Goal: Information Seeking & Learning: Find specific page/section

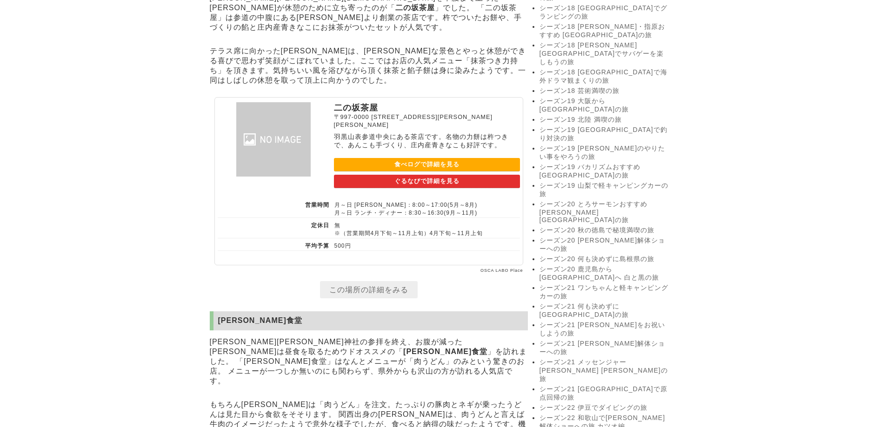
scroll to position [1766, 0]
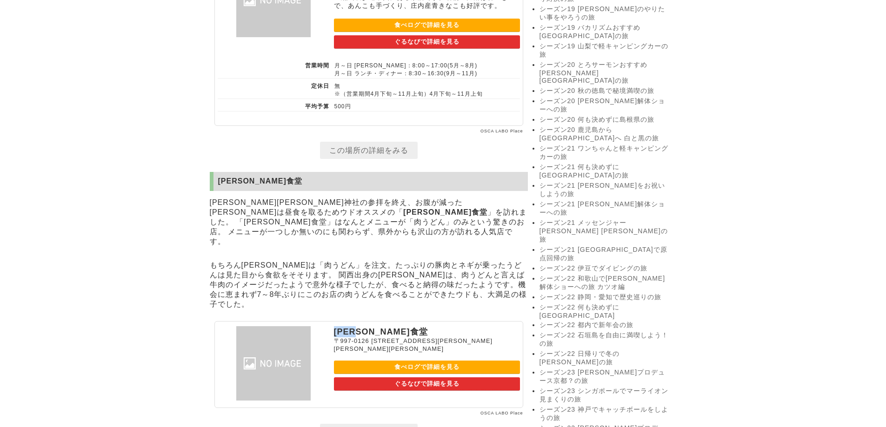
drag, startPoint x: 336, startPoint y: 279, endPoint x: 491, endPoint y: 72, distance: 259.0
click at [382, 326] on p "笹川食堂" at bounding box center [427, 331] width 186 height 11
copy p "笹川食堂"
click at [384, 326] on p "笹川食堂" at bounding box center [427, 331] width 186 height 11
drag, startPoint x: 371, startPoint y: 281, endPoint x: 332, endPoint y: 280, distance: 38.6
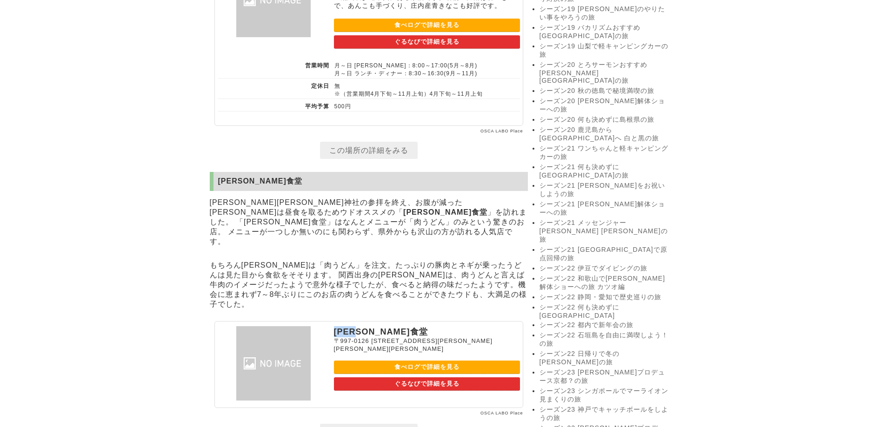
click at [332, 321] on section "笹川食堂 〒997-0126 山形県鶴岡市羽黒町野荒町街道上7-2 食べログで詳細を見る ぐるなびで詳細を見る" at bounding box center [368, 364] width 309 height 87
copy p "笹川食堂"
drag, startPoint x: 372, startPoint y: 291, endPoint x: 507, endPoint y: 291, distance: 134.3
click at [507, 337] on p "〒997-0126 山形県鶴岡市羽黒町野荒町街道上7-2" at bounding box center [427, 344] width 186 height 15
copy span "山形県鶴岡市羽黒町野荒町街道上7-2"
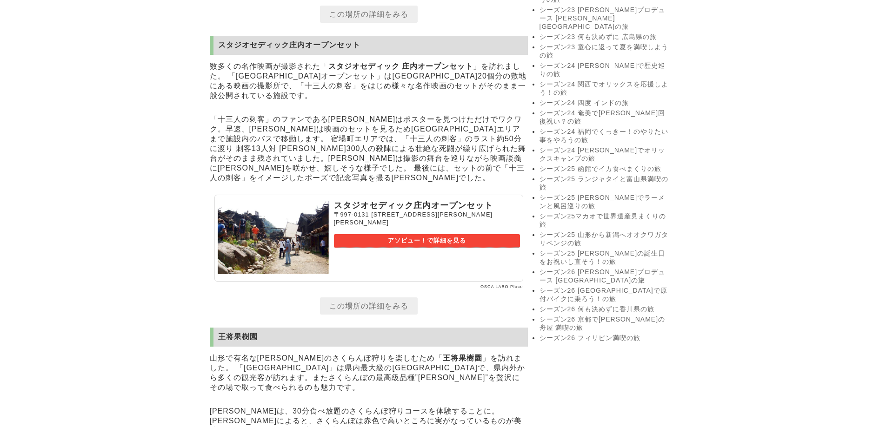
scroll to position [2092, 0]
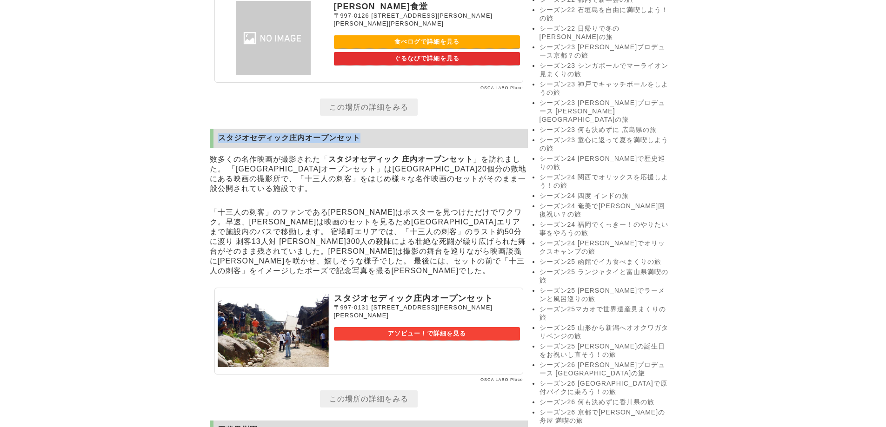
drag, startPoint x: 218, startPoint y: 85, endPoint x: 395, endPoint y: 84, distance: 176.2
click at [395, 129] on h2 "スタジオセディック庄内オープンセット" at bounding box center [369, 138] width 318 height 19
copy h2 "スタジオセディック庄内オープンセット"
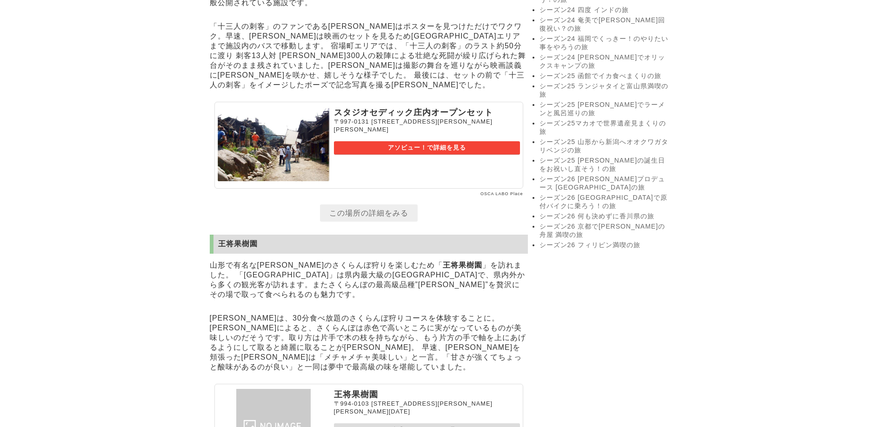
scroll to position [2324, 0]
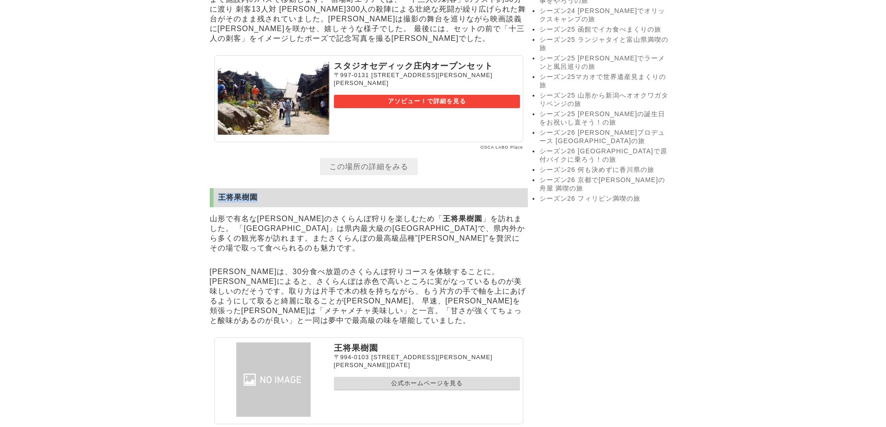
drag, startPoint x: 218, startPoint y: 151, endPoint x: 256, endPoint y: 155, distance: 37.9
click at [256, 188] on h2 "王将果樹園" at bounding box center [369, 197] width 318 height 19
copy h2 "王将果樹園"
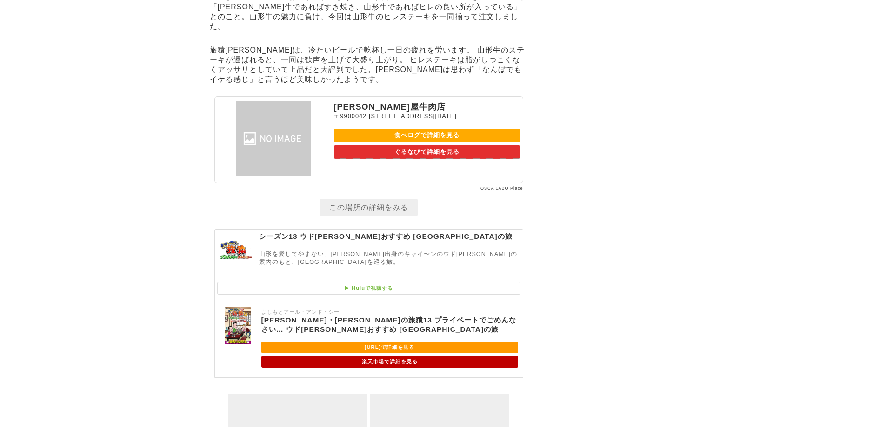
scroll to position [2676, 0]
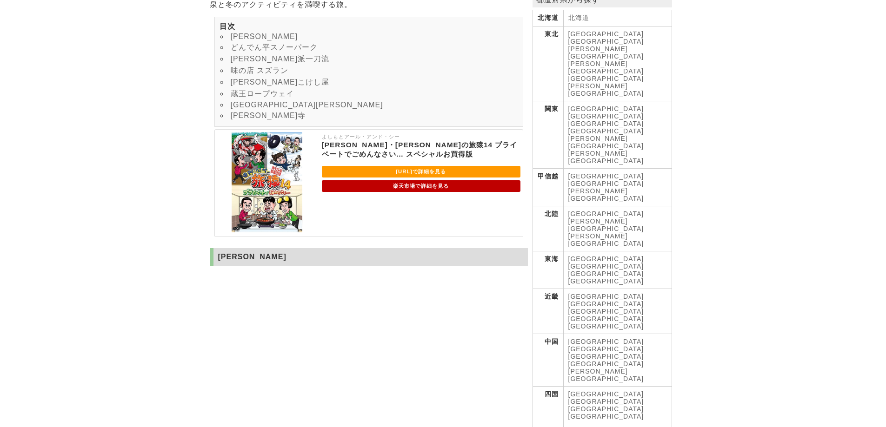
scroll to position [418, 0]
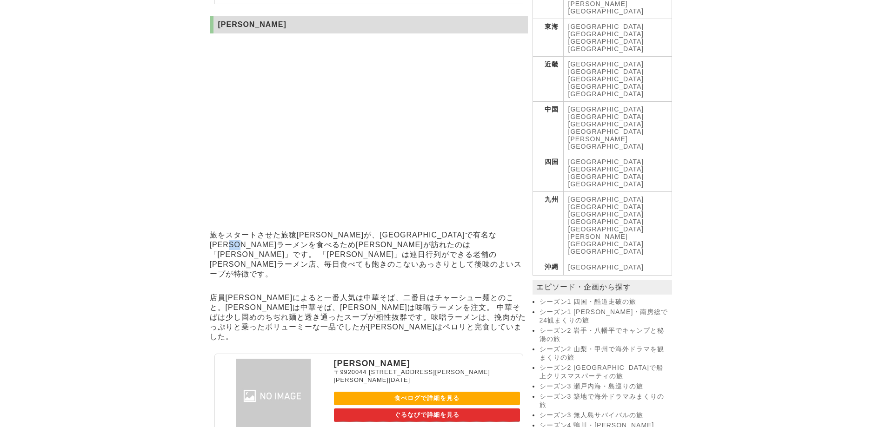
drag, startPoint x: 291, startPoint y: 258, endPoint x: 305, endPoint y: 264, distance: 15.0
click at [305, 264] on p "旅をスタートさせた旅猿[PERSON_NAME]が、[GEOGRAPHIC_DATA]で有名な[PERSON_NAME]ラーメンを食べるため[PERSON_N…" at bounding box center [369, 254] width 318 height 53
copy p "[PERSON_NAME]"
click at [338, 288] on section "[PERSON_NAME] 旅をスタートさせた旅猿[PERSON_NAME]が、[GEOGRAPHIC_DATA]で有名な[PERSON_NAME]ラーメンを…" at bounding box center [369, 243] width 318 height 455
drag, startPoint x: 291, startPoint y: 260, endPoint x: 324, endPoint y: 192, distance: 75.9
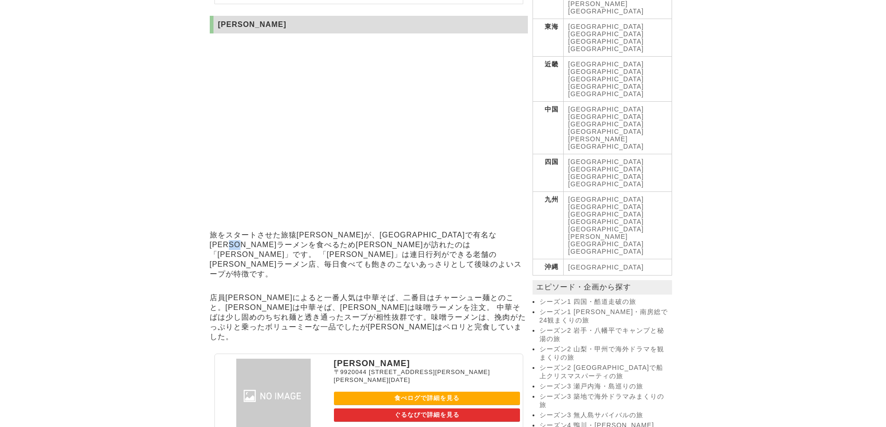
click at [304, 265] on p "旅をスタートさせた旅猿[PERSON_NAME]が、[GEOGRAPHIC_DATA]で有名な[PERSON_NAME]ラーメンを食べるため[PERSON_N…" at bounding box center [369, 254] width 318 height 53
copy p "[PERSON_NAME]"
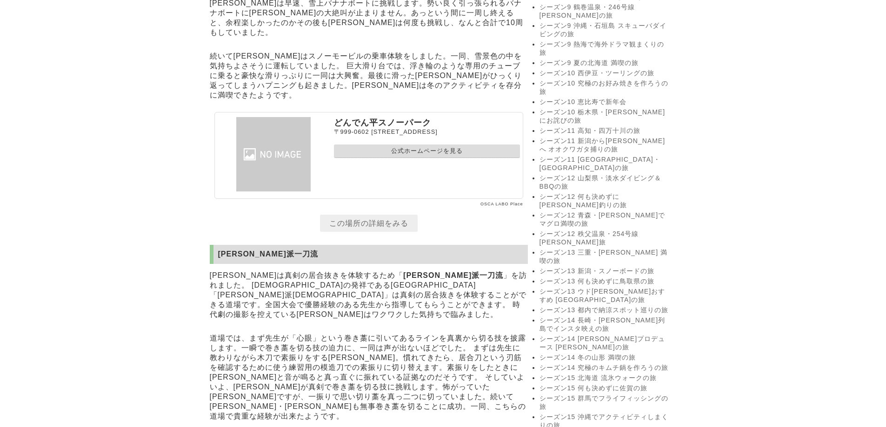
scroll to position [1209, 0]
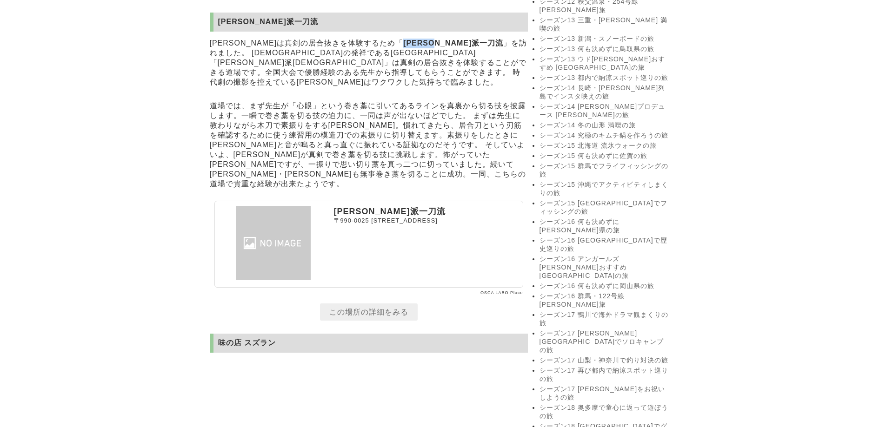
drag, startPoint x: 354, startPoint y: 39, endPoint x: 383, endPoint y: 55, distance: 32.9
click at [399, 36] on p "[PERSON_NAME]は真剣の居合抜きを体験するため「 [PERSON_NAME]派一刀流 」を訪れました。 [DEMOGRAPHIC_DATA]の発祥で…" at bounding box center [369, 62] width 318 height 53
copy strong "[PERSON_NAME]派一刀流"
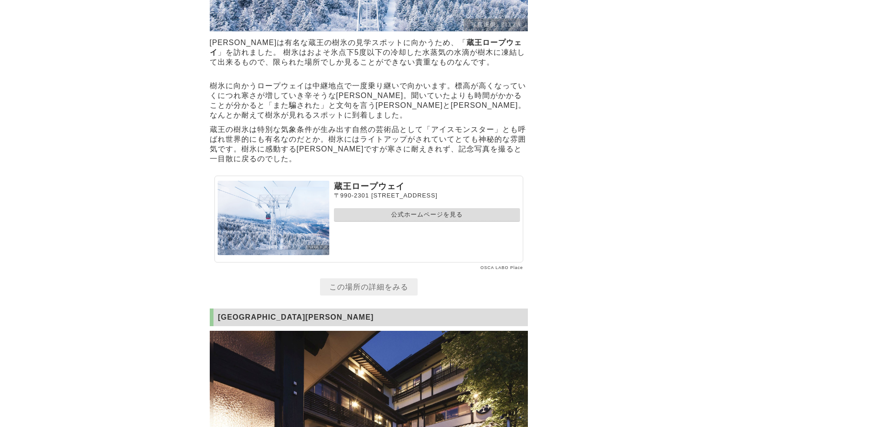
scroll to position [2696, 0]
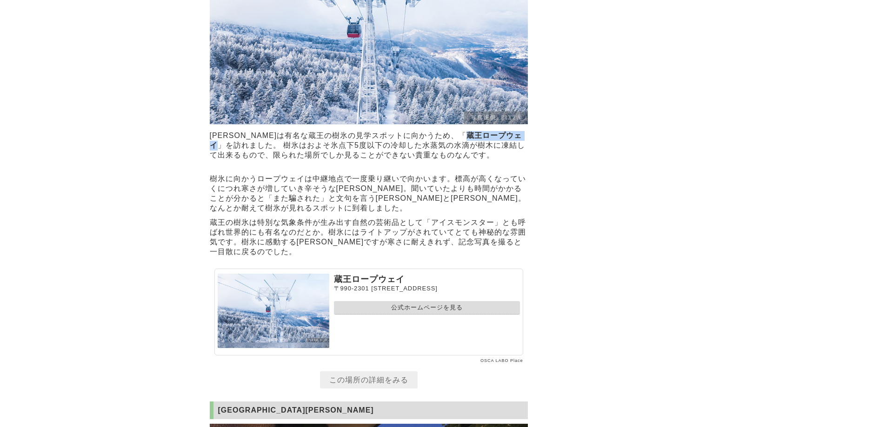
drag, startPoint x: 413, startPoint y: 159, endPoint x: 477, endPoint y: 156, distance: 64.7
click at [477, 156] on p "[PERSON_NAME]は有名な蔵王の樹氷の見学スポットに向かうため、「 蔵王ロープウェイ 」を訪れました。 樹氷はおよそ氷点下5度以下の冷却した水蒸気の水…" at bounding box center [369, 146] width 318 height 34
copy strong "蔵王ロープウェイ"
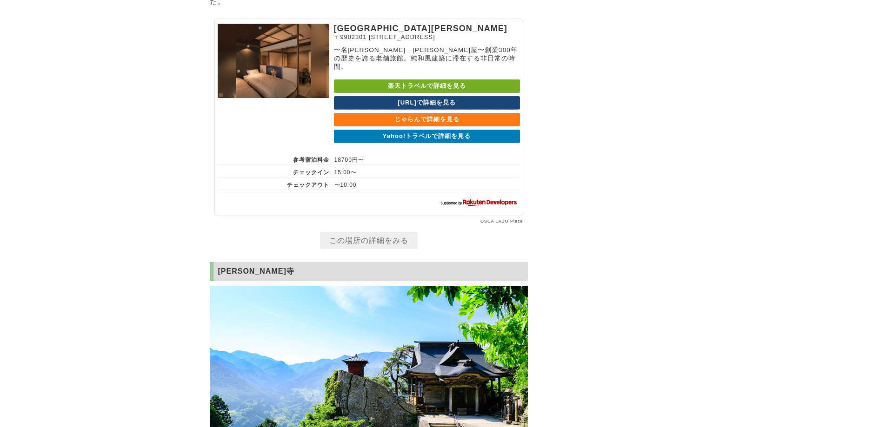
scroll to position [3626, 0]
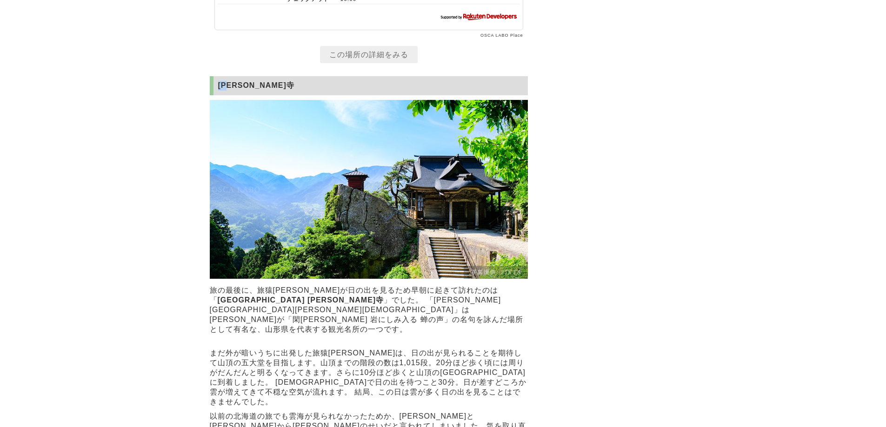
drag, startPoint x: 219, startPoint y: 126, endPoint x: 254, endPoint y: 126, distance: 34.4
click at [241, 95] on h2 "[PERSON_NAME]寺" at bounding box center [369, 85] width 318 height 19
copy h2 "[PERSON_NAME]寺"
click at [244, 95] on h2 "[PERSON_NAME]寺" at bounding box center [369, 85] width 318 height 19
drag, startPoint x: 216, startPoint y: 128, endPoint x: 423, endPoint y: 38, distance: 225.8
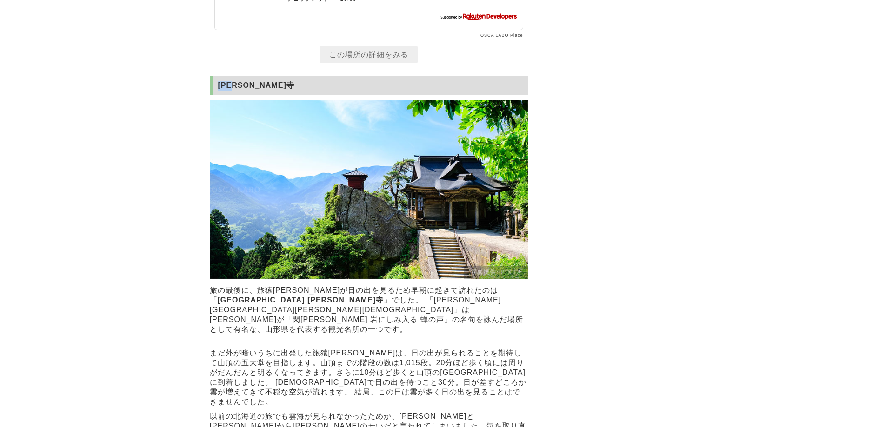
click at [252, 95] on h2 "[PERSON_NAME]寺" at bounding box center [369, 85] width 318 height 19
copy h2 "[PERSON_NAME]寺"
